Goal: Entertainment & Leisure: Consume media (video, audio)

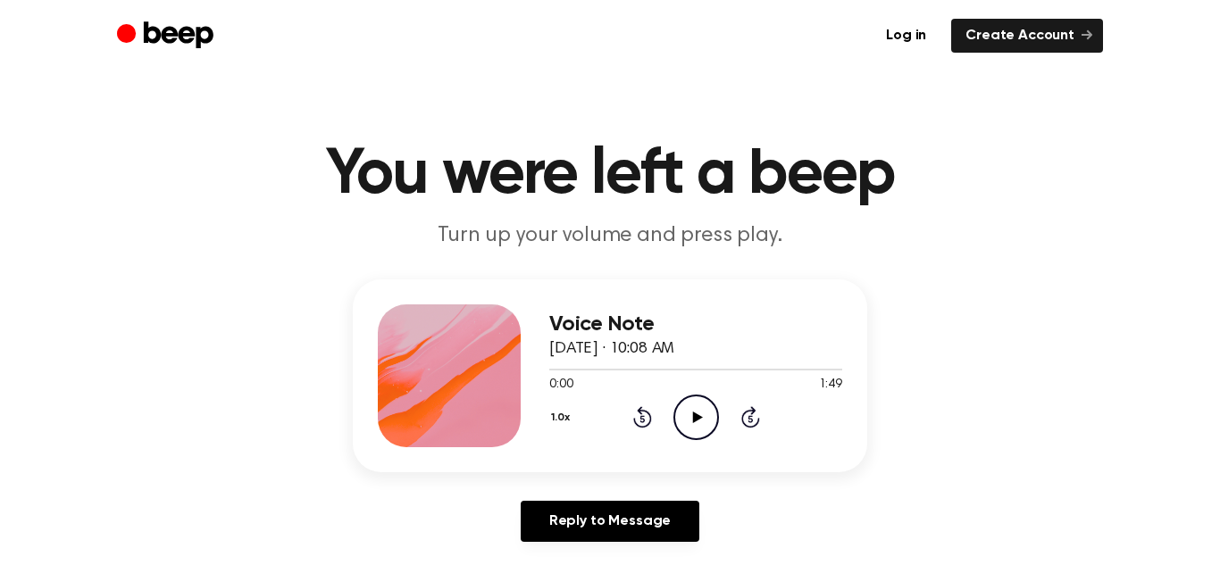
click at [698, 422] on icon "Play Audio" at bounding box center [696, 418] width 46 height 46
click at [702, 407] on icon "Pause Audio" at bounding box center [696, 417] width 46 height 46
click at [702, 420] on icon "Play Audio" at bounding box center [696, 418] width 46 height 46
click at [705, 411] on icon "Pause Audio" at bounding box center [696, 418] width 46 height 46
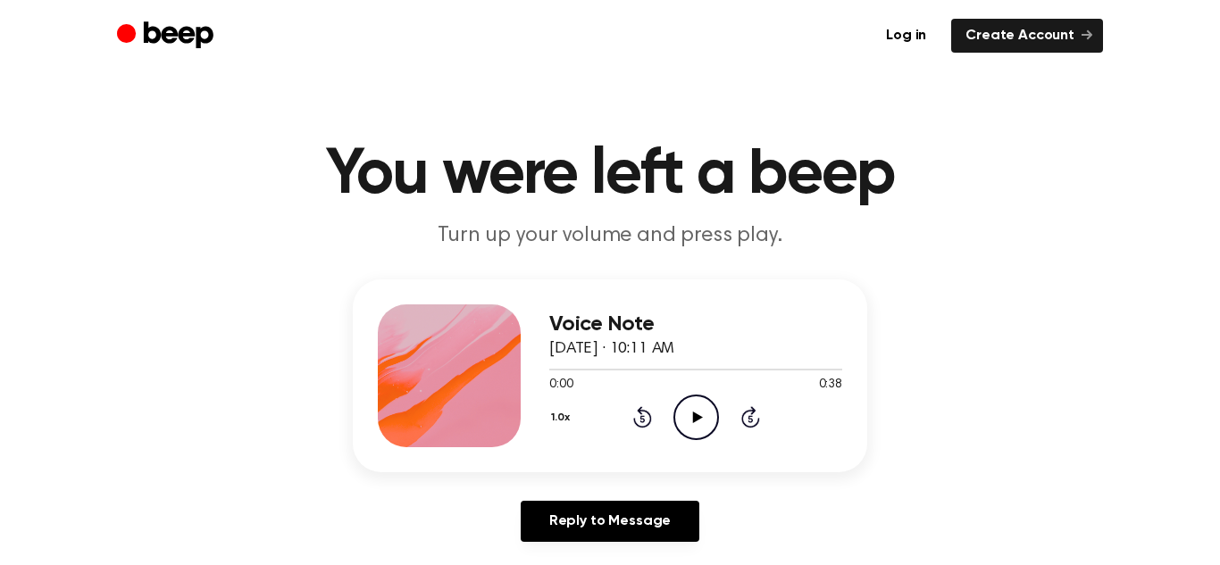
click at [705, 435] on icon "Play Audio" at bounding box center [696, 418] width 46 height 46
click at [704, 422] on icon "Pause Audio" at bounding box center [696, 418] width 46 height 46
click at [697, 401] on icon "Play Audio" at bounding box center [696, 418] width 46 height 46
click at [681, 411] on icon "Play Audio" at bounding box center [696, 418] width 46 height 46
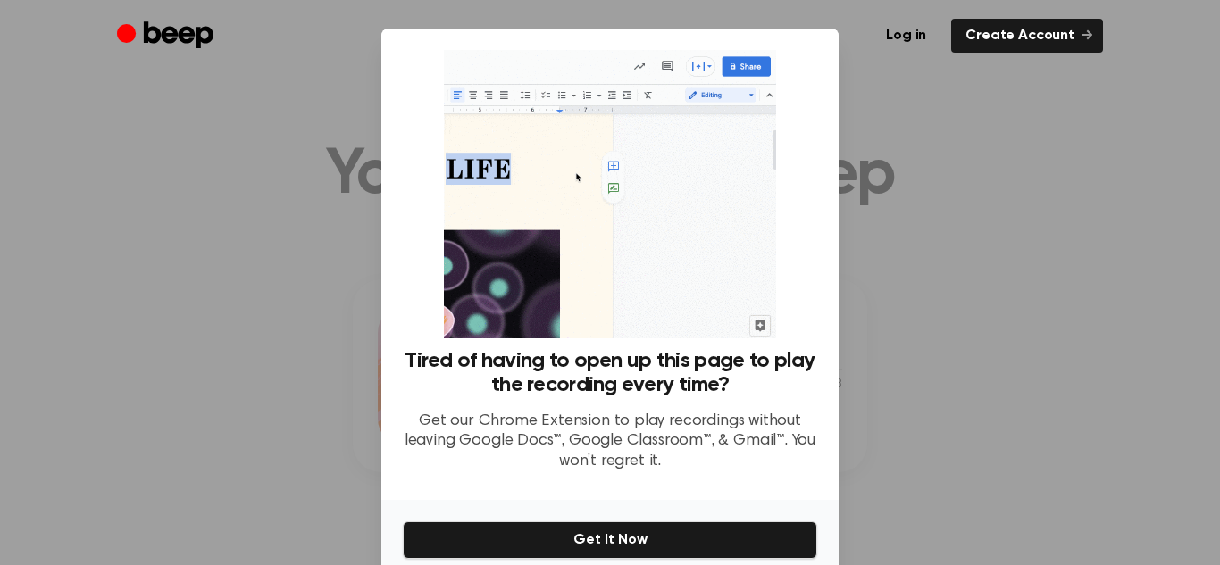
click at [847, 396] on div at bounding box center [610, 282] width 1220 height 565
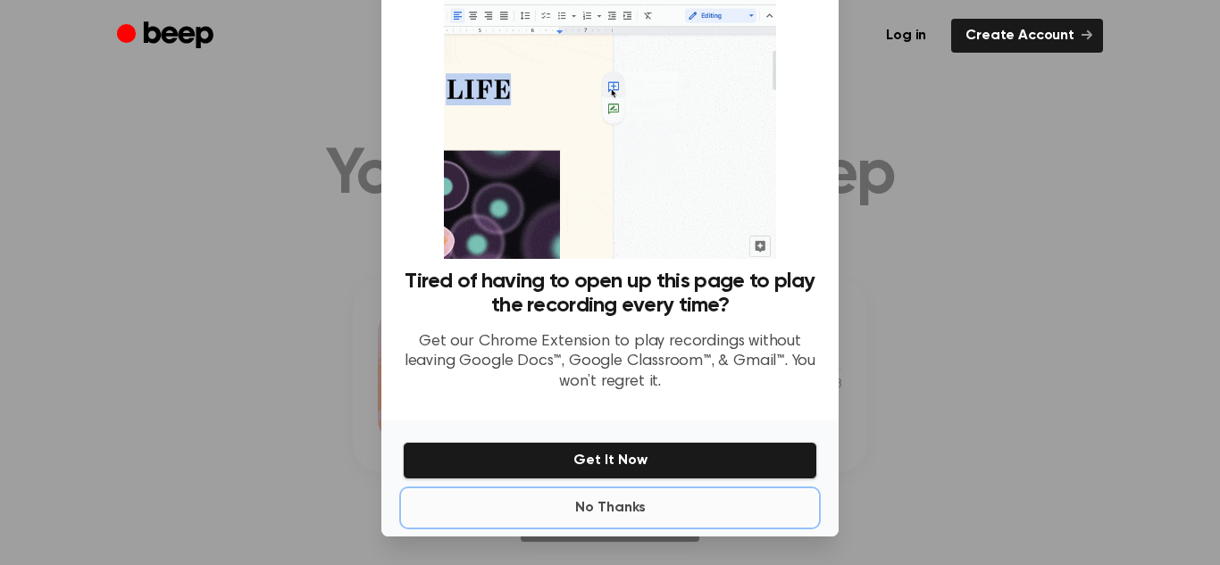
click at [613, 503] on button "No Thanks" at bounding box center [610, 508] width 414 height 36
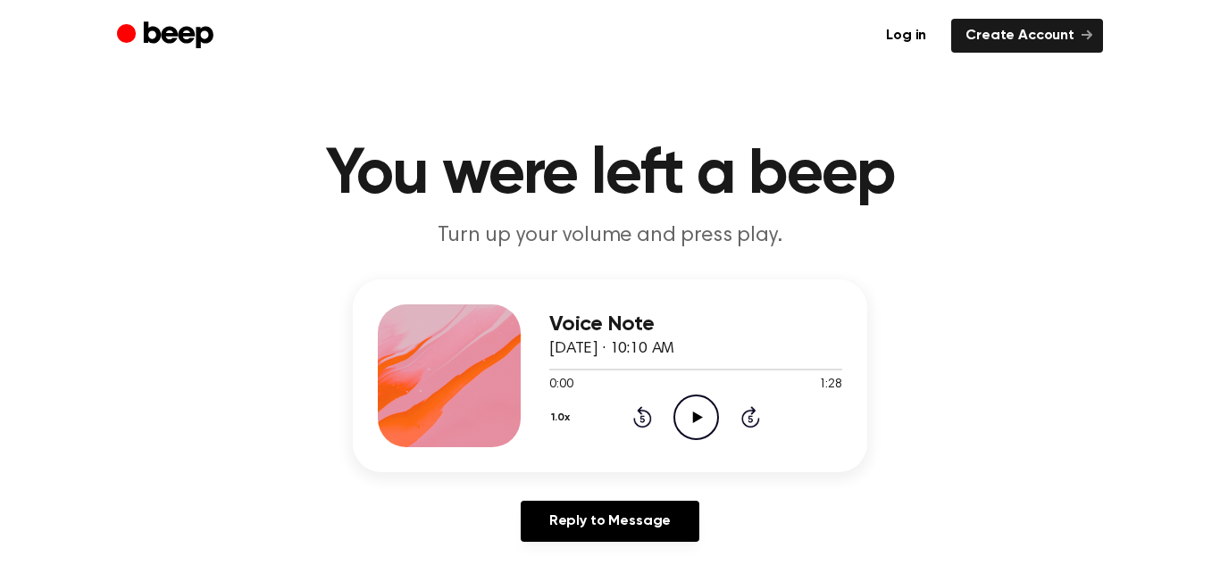
click at [693, 419] on icon at bounding box center [697, 418] width 10 height 12
click at [680, 402] on icon "Play Audio" at bounding box center [696, 418] width 46 height 46
